Goal: Obtain resource: Download file/media

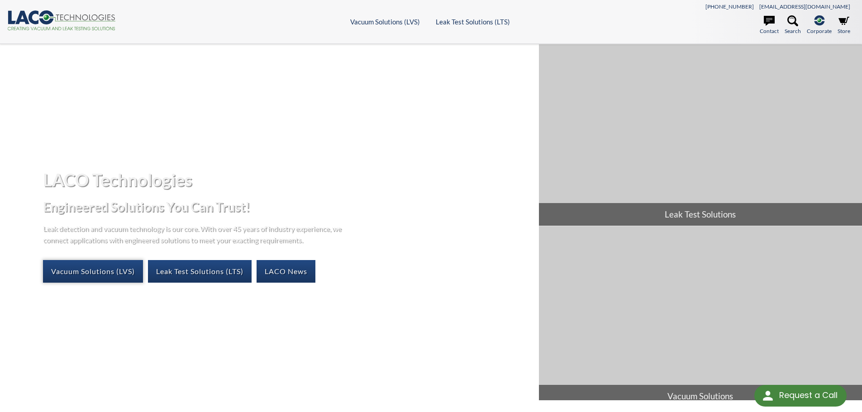
click at [114, 272] on link "Vacuum Solutions (LVS)" at bounding box center [93, 271] width 100 height 23
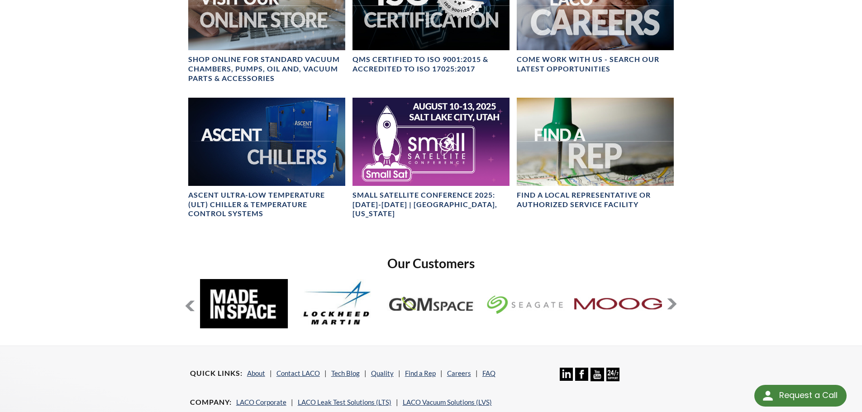
scroll to position [664, 0]
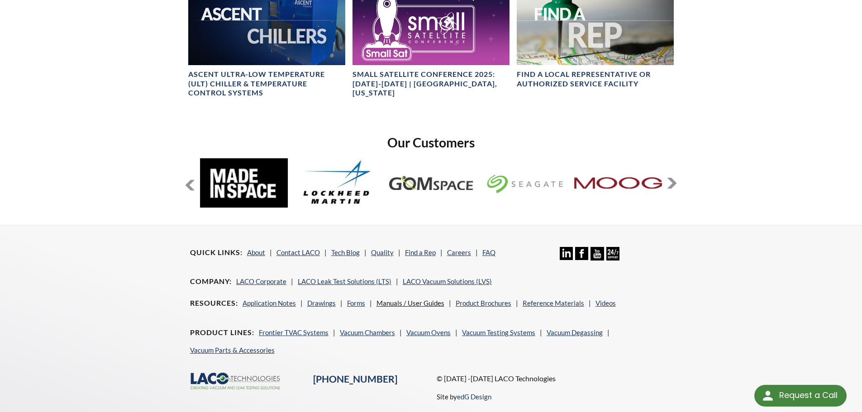
click at [425, 304] on link "Manuals / User Guides" at bounding box center [411, 303] width 68 height 8
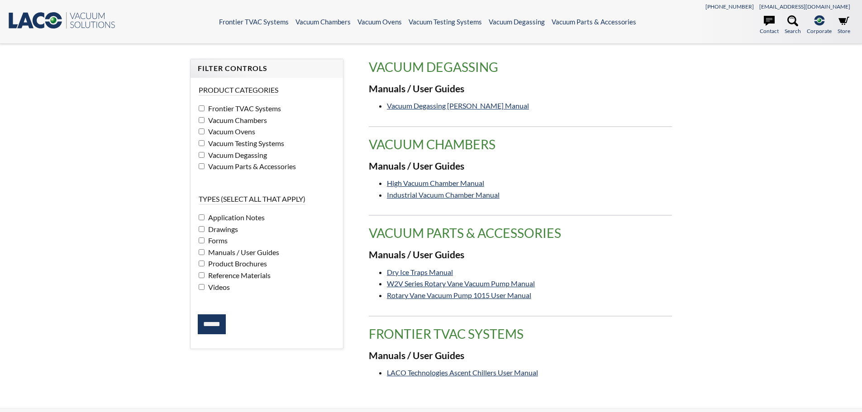
select select "Language Translate Widget"
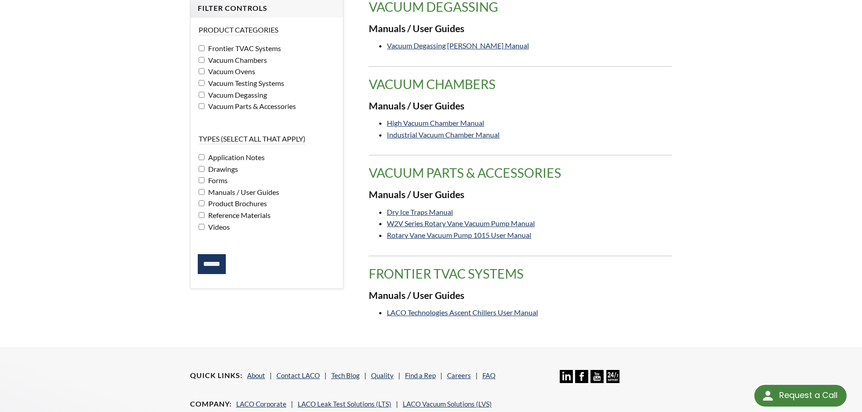
click at [217, 261] on input "******" at bounding box center [212, 264] width 28 height 20
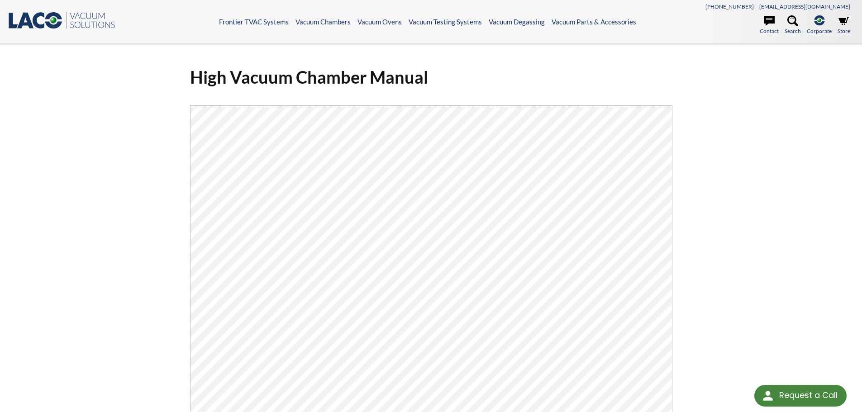
scroll to position [121, 0]
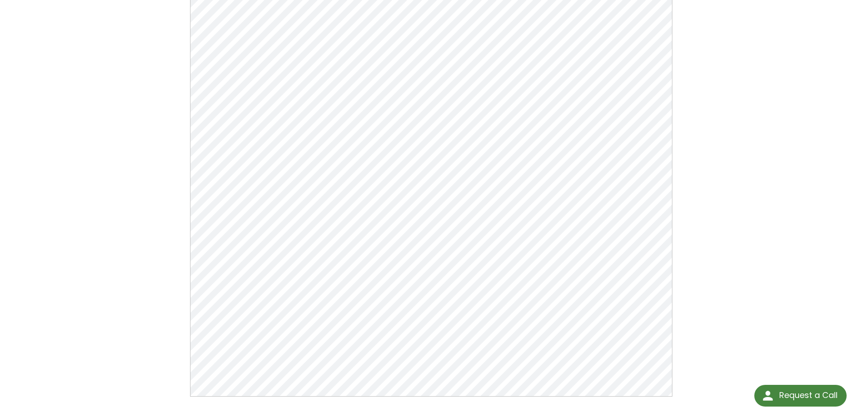
click at [730, 171] on div "High Vacuum Chamber Manual Click Here To Download" at bounding box center [431, 174] width 862 height 503
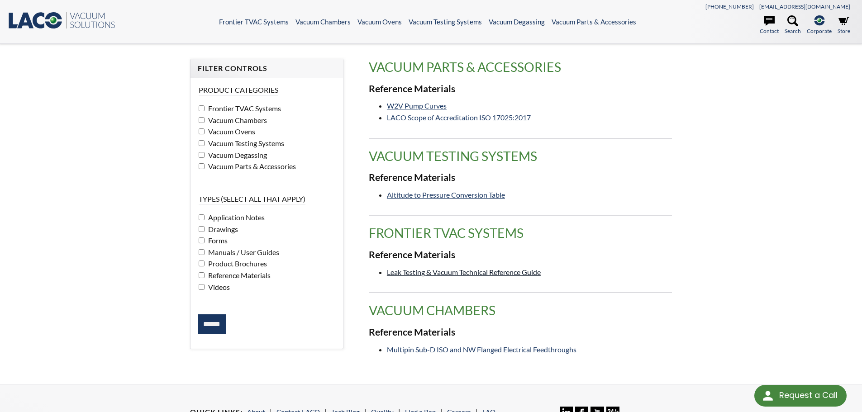
click at [513, 276] on link "Leak Testing & Vacuum Technical Reference Guide" at bounding box center [464, 272] width 154 height 9
click at [215, 276] on span "Reference Materials" at bounding box center [238, 275] width 65 height 9
click at [218, 252] on span "Manuals / User Guides" at bounding box center [242, 252] width 73 height 9
click at [213, 328] on input "******" at bounding box center [212, 325] width 28 height 20
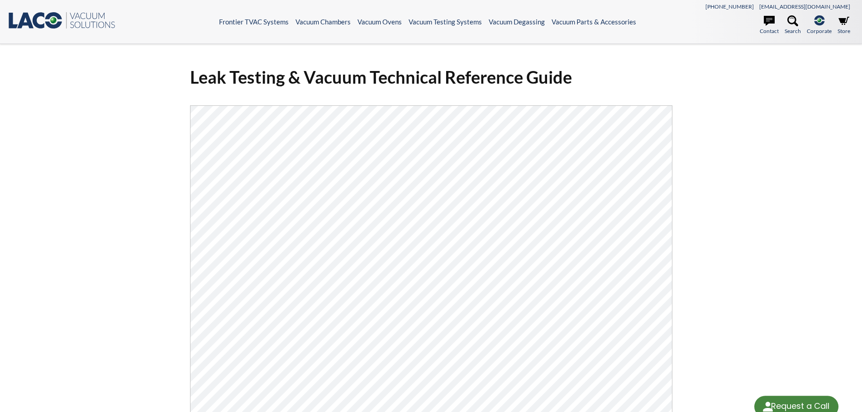
select select "Language Translate Widget"
click at [726, 208] on div "Leak Testing & Vacuum Technical Reference Guide Click Here To Download" at bounding box center [431, 295] width 862 height 503
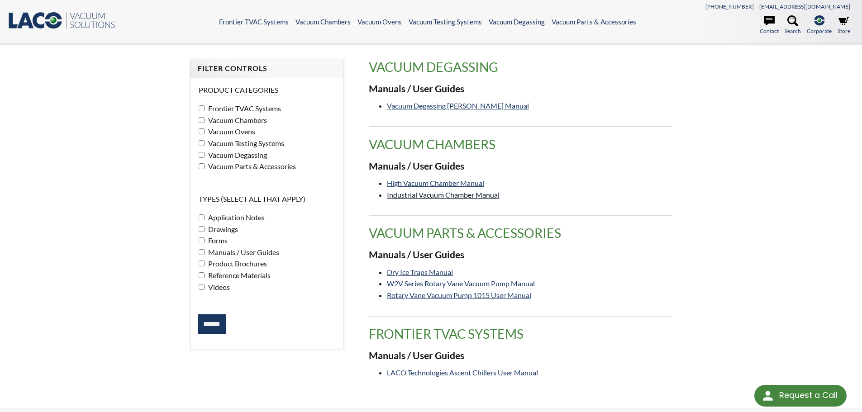
click at [473, 194] on link "Industrial Vacuum Chamber Manual" at bounding box center [443, 195] width 113 height 9
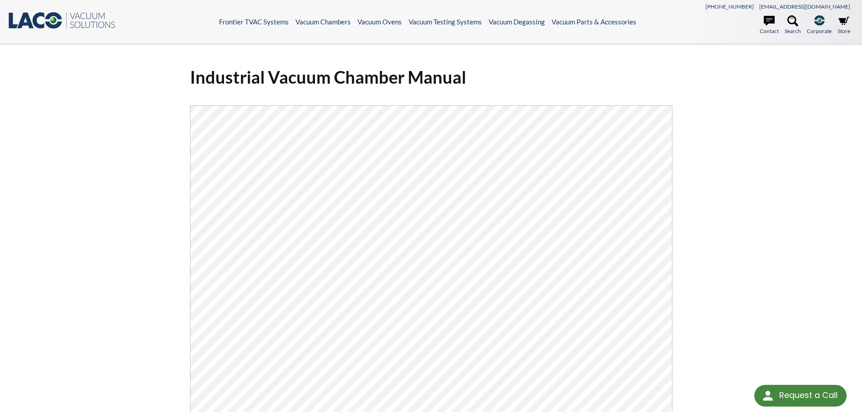
scroll to position [121, 0]
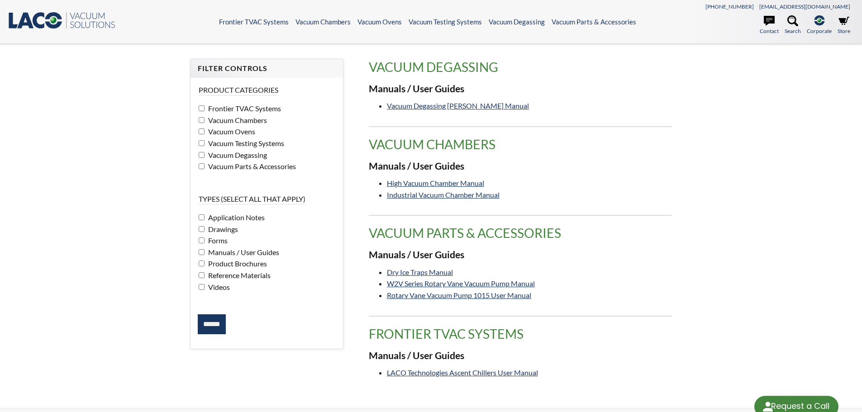
select select "Language Translate Widget"
click at [495, 281] on link "W2V Series Rotary Vane Vacuum Pump Manual" at bounding box center [461, 283] width 148 height 9
click at [465, 297] on link "Rotary Vane Vacuum Pump 1015 User Manual" at bounding box center [459, 295] width 144 height 9
click at [449, 273] on link "Dry Ice Traps Manual" at bounding box center [420, 272] width 66 height 9
click at [437, 109] on link "Vacuum Degassing Chambers Manual" at bounding box center [458, 105] width 142 height 9
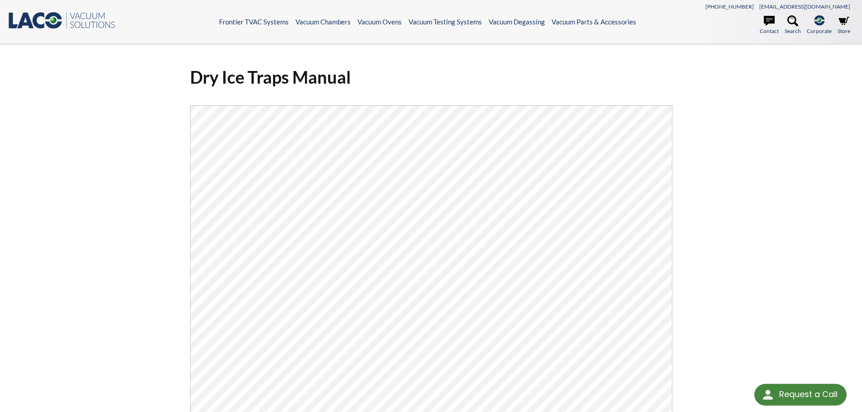
scroll to position [181, 0]
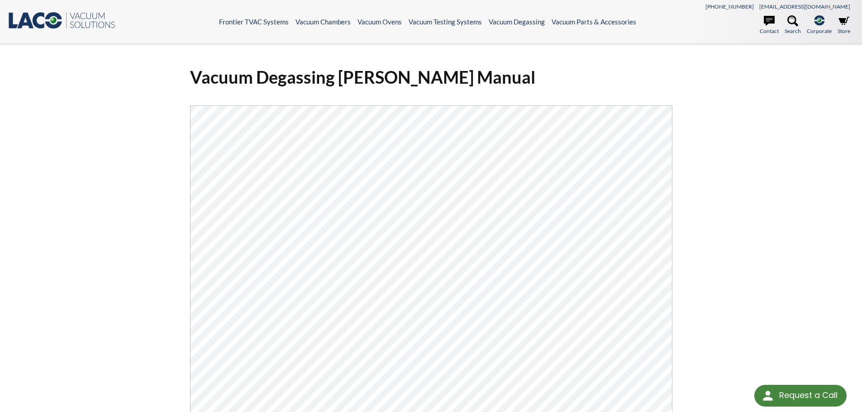
scroll to position [60, 0]
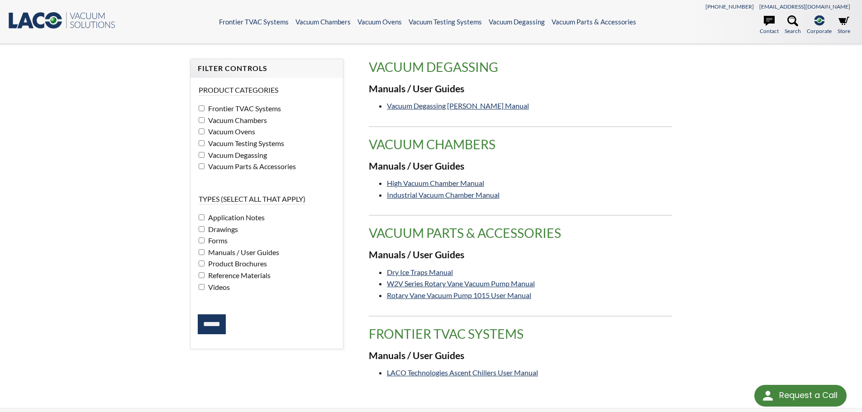
click at [63, 12] on icon ".st0{fill:#193661;} .st1{fill:url(#SVGID_1_);} .st2{enable-background:new ;} .s…" at bounding box center [61, 20] width 109 height 18
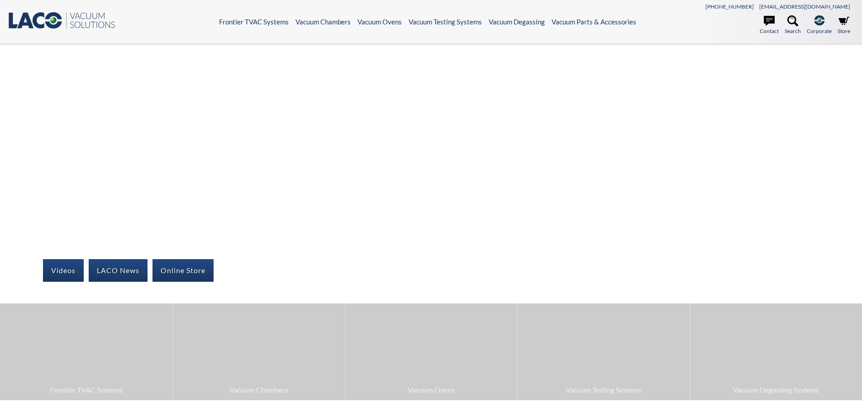
select select "Language Translate Widget"
click at [769, 23] on icon at bounding box center [769, 21] width 11 height 10
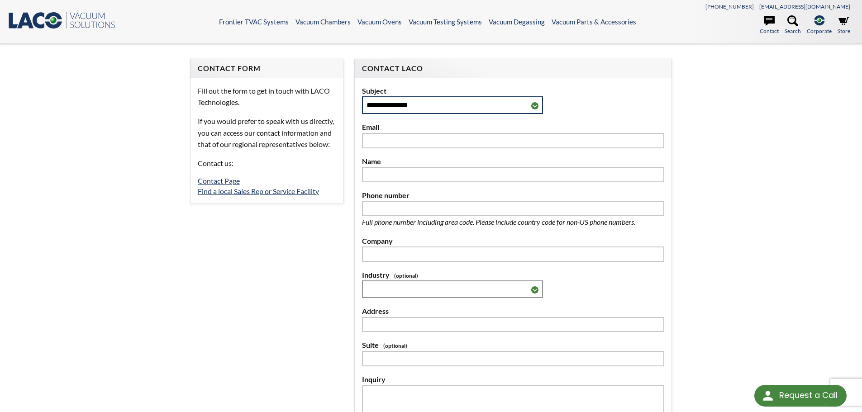
click at [470, 98] on select "**********" at bounding box center [452, 105] width 181 height 18
click at [793, 195] on div "**********" at bounding box center [431, 285] width 862 height 482
